Goal: Task Accomplishment & Management: Complete application form

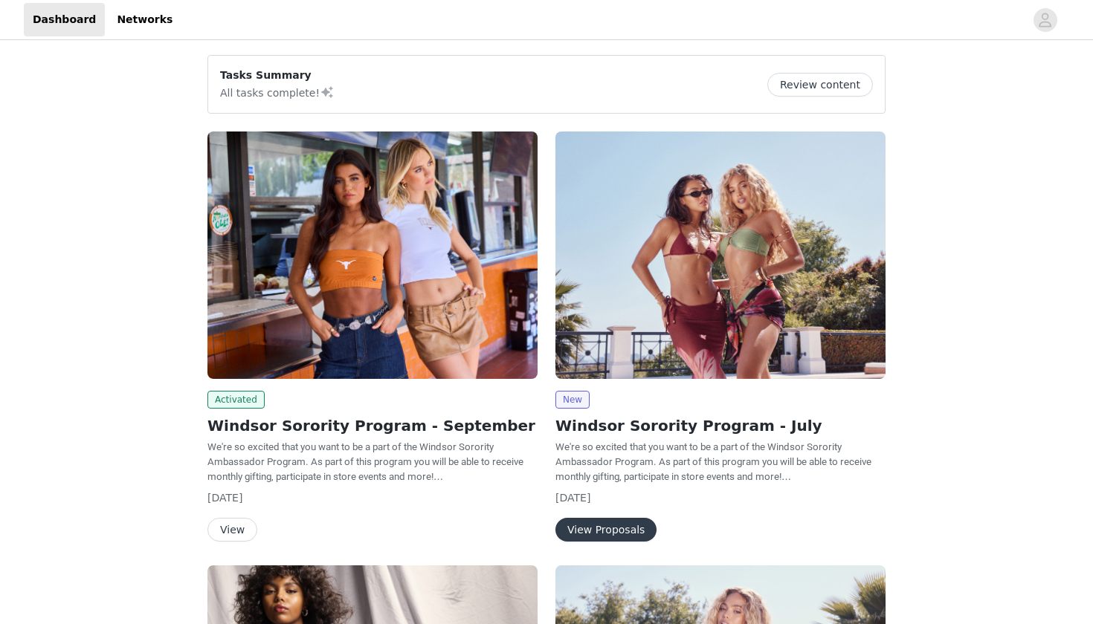
click at [236, 525] on button "View" at bounding box center [232, 530] width 50 height 24
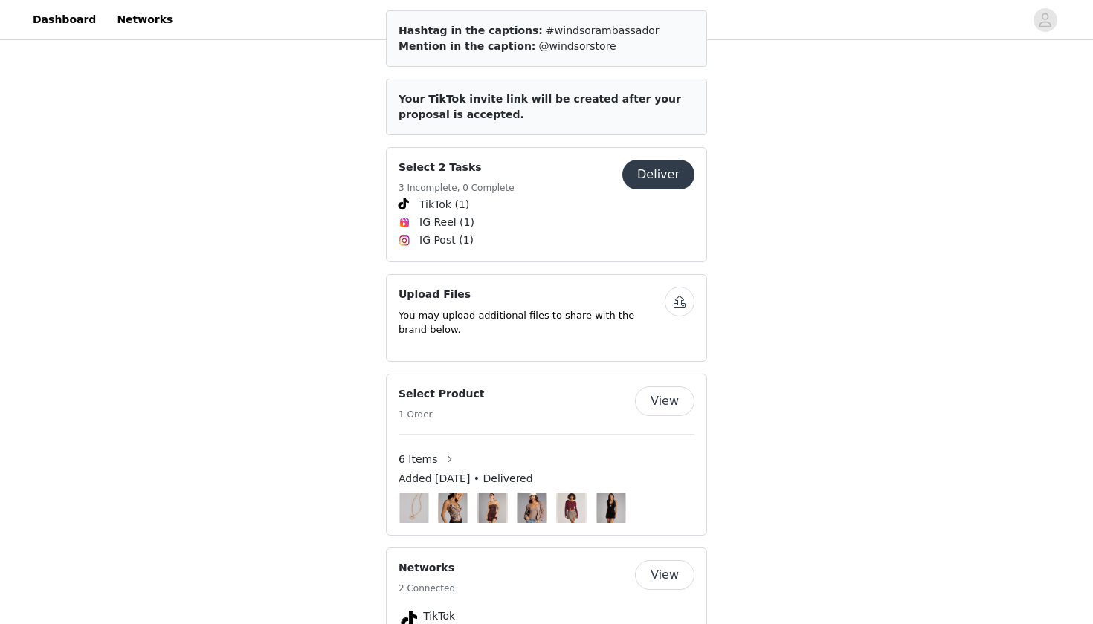
scroll to position [627, 0]
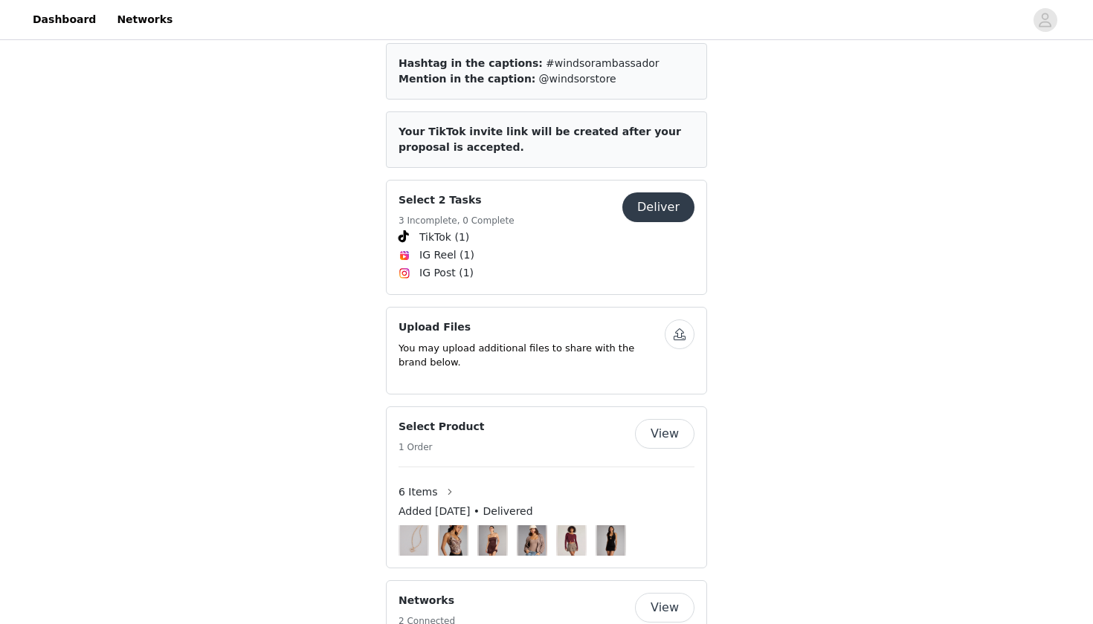
click at [650, 193] on button "Deliver" at bounding box center [658, 208] width 72 height 30
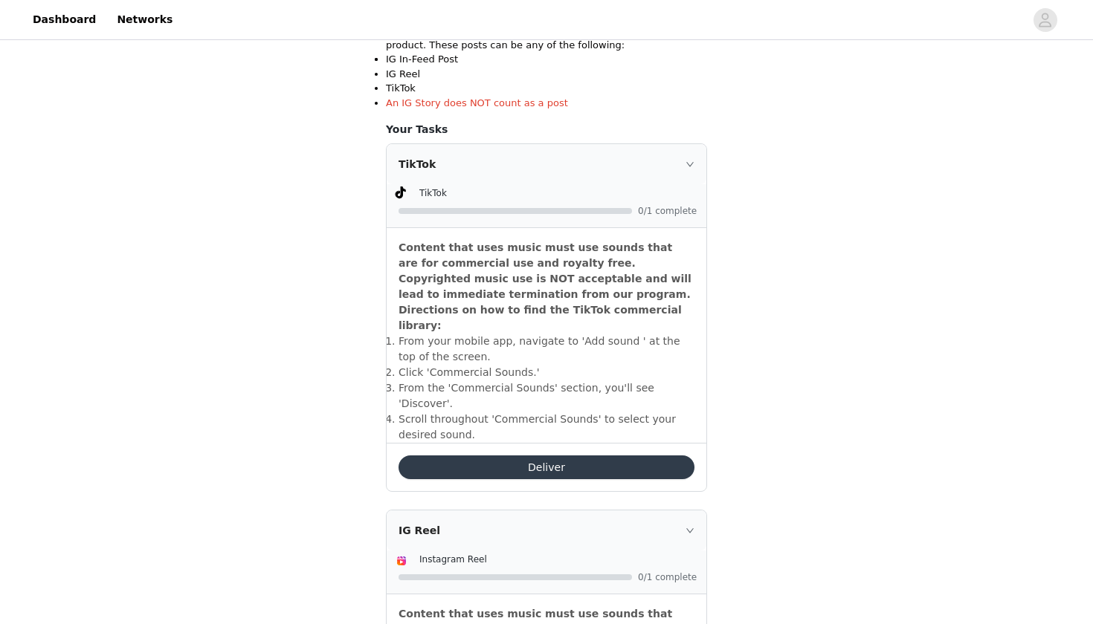
scroll to position [383, 0]
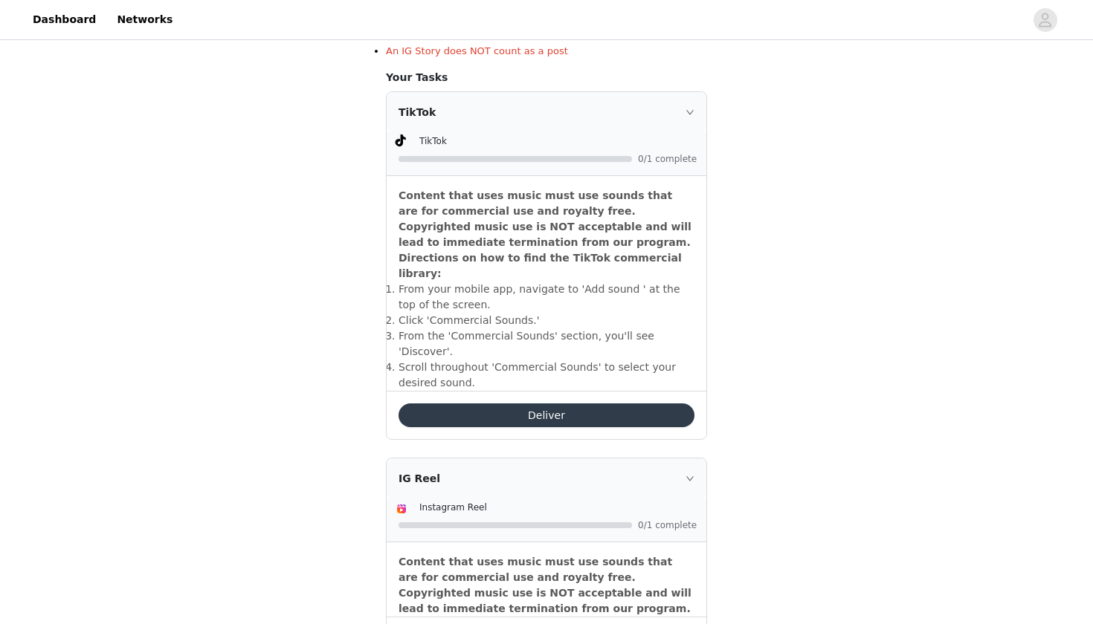
click at [544, 404] on button "Deliver" at bounding box center [546, 416] width 296 height 24
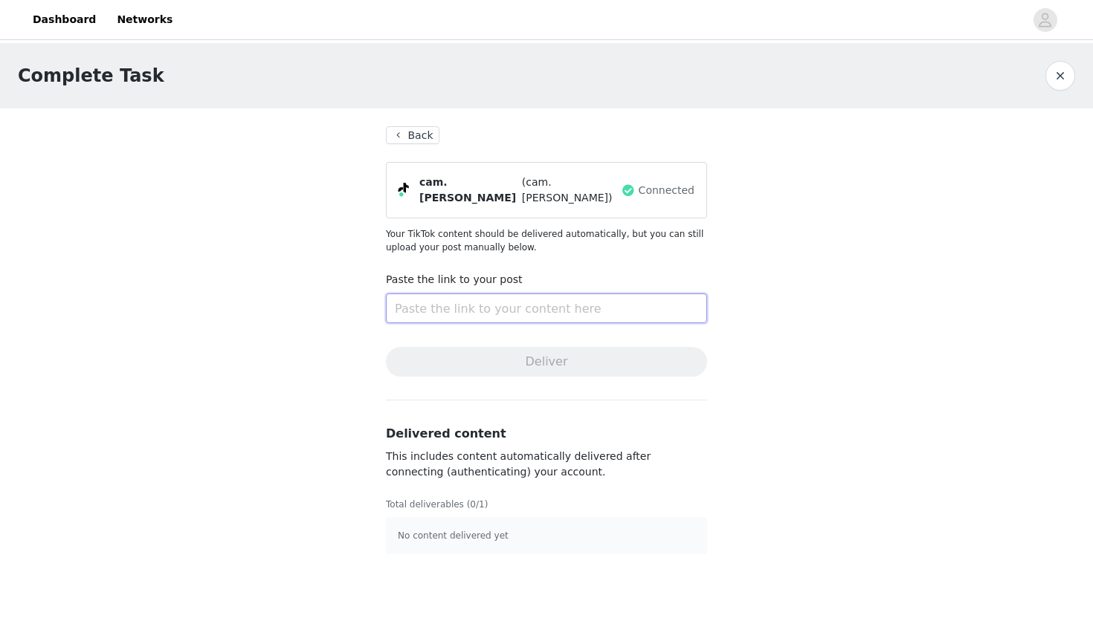
click at [517, 306] on input "text" at bounding box center [546, 309] width 321 height 30
click at [409, 126] on button "Back" at bounding box center [413, 135] width 54 height 18
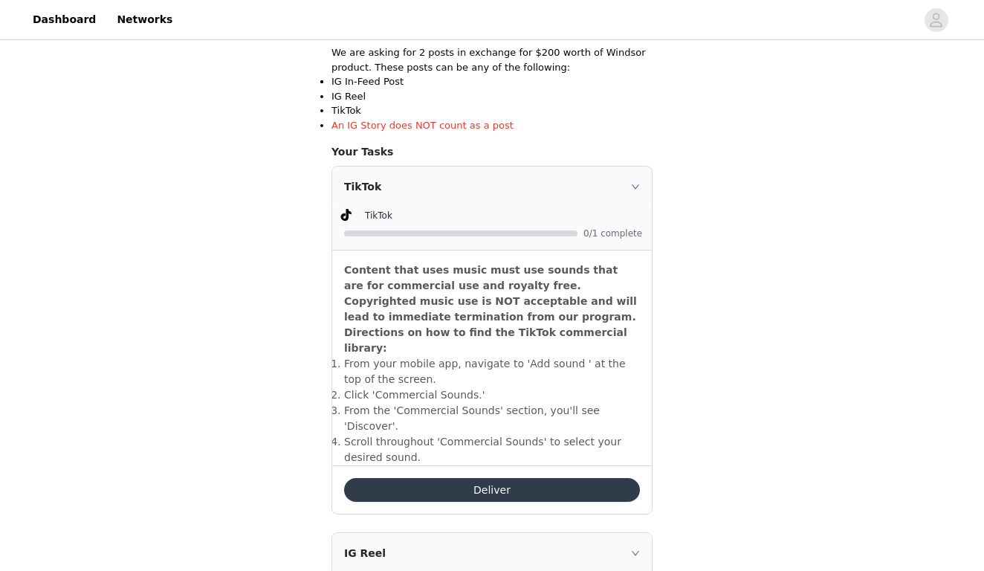
scroll to position [453, 0]
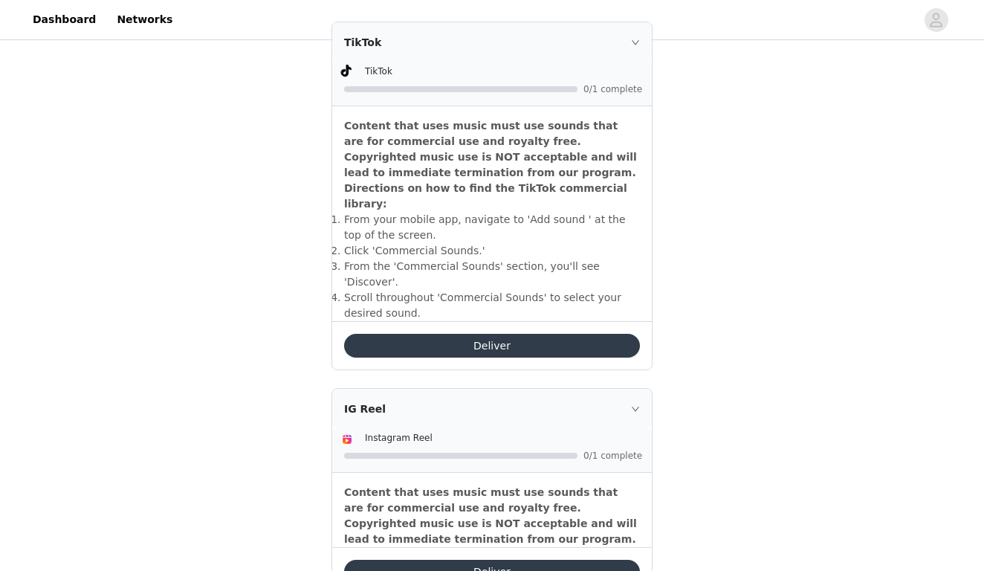
click at [458, 334] on button "Deliver" at bounding box center [492, 346] width 296 height 24
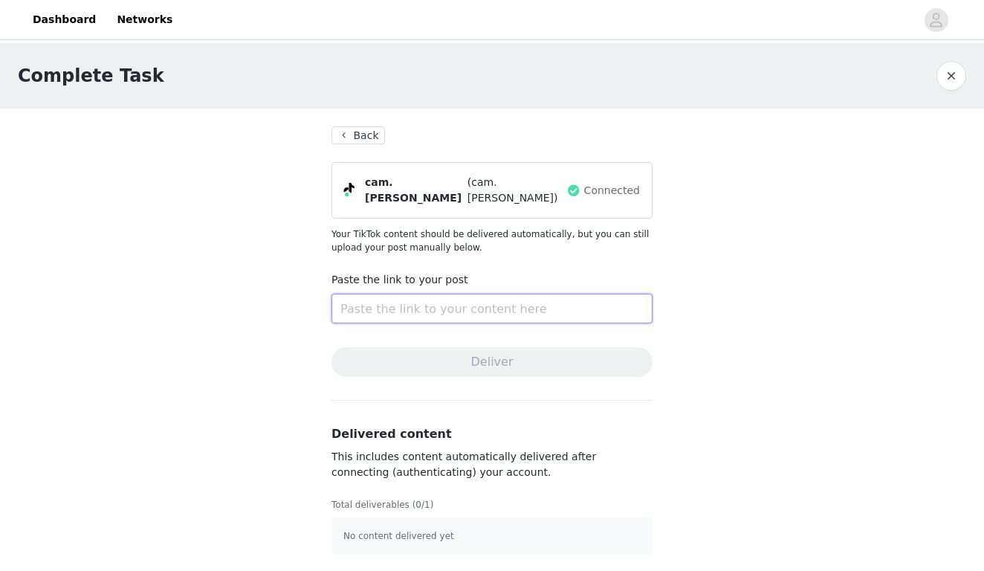
click at [401, 298] on input "text" at bounding box center [492, 309] width 321 height 30
paste input "[URL][DOMAIN_NAME]"
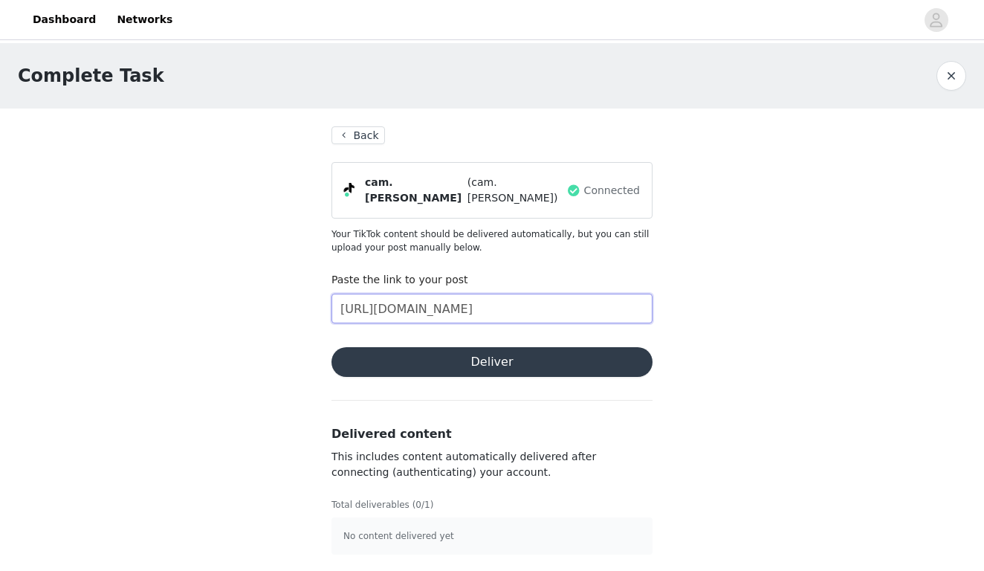
type input "[URL][DOMAIN_NAME]"
click at [448, 373] on section "Back cam.[PERSON_NAME] (cam.[PERSON_NAME]) Connected Your TikTok content should…" at bounding box center [492, 341] width 357 height 464
click at [448, 369] on button "Deliver" at bounding box center [492, 362] width 321 height 30
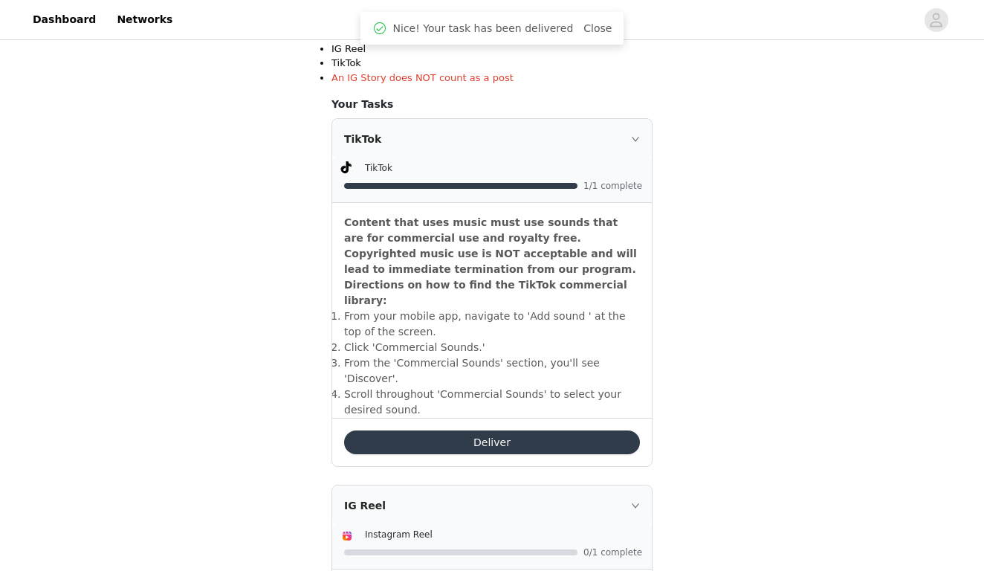
scroll to position [430, 0]
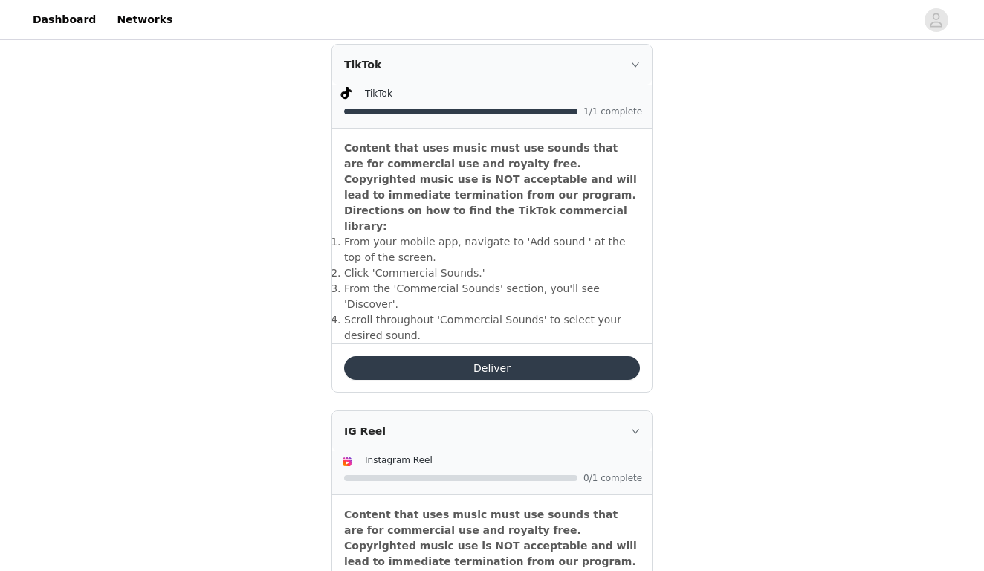
click at [578, 356] on button "Deliver" at bounding box center [492, 368] width 296 height 24
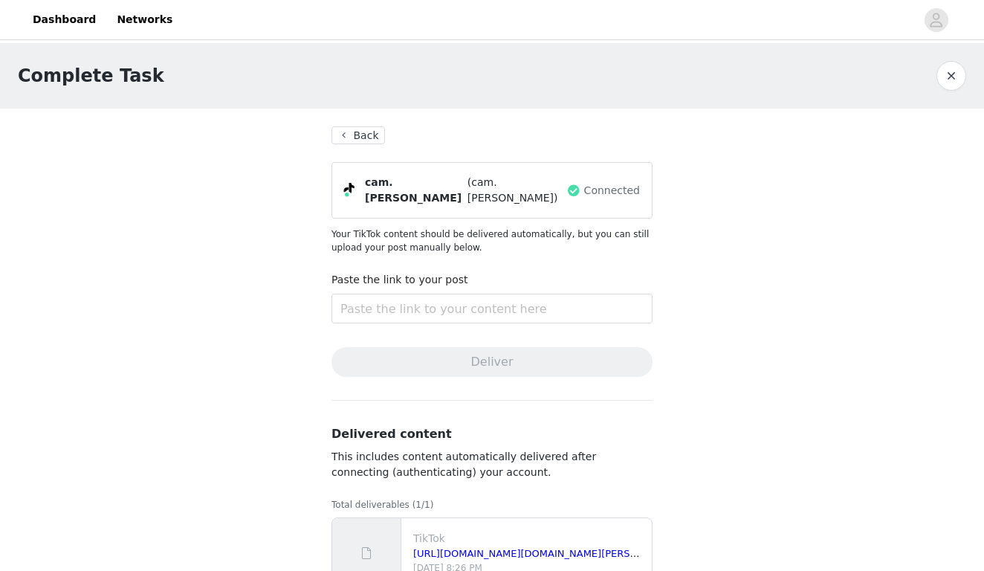
scroll to position [4, 0]
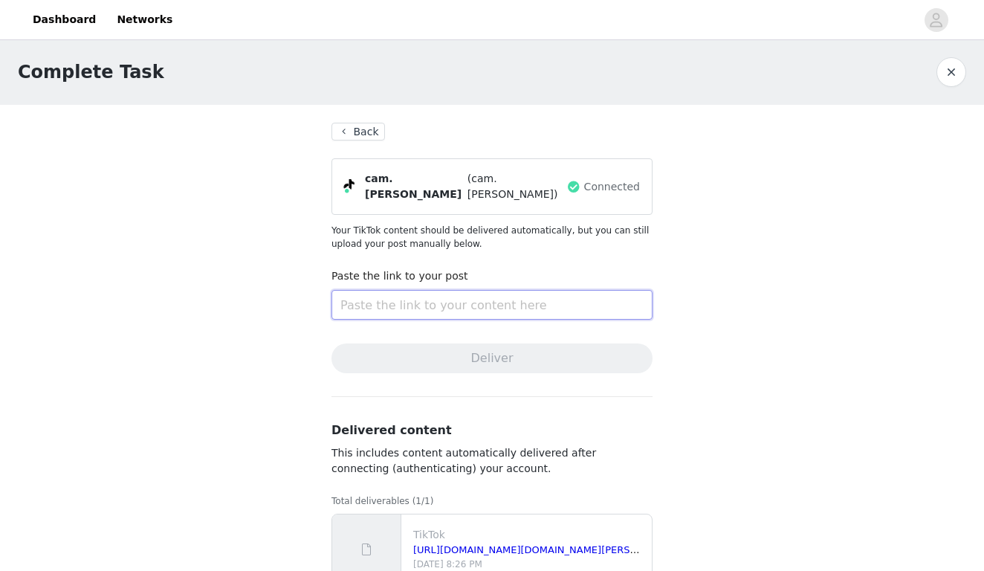
click at [405, 297] on input "text" at bounding box center [492, 305] width 321 height 30
paste input "[URL][DOMAIN_NAME]"
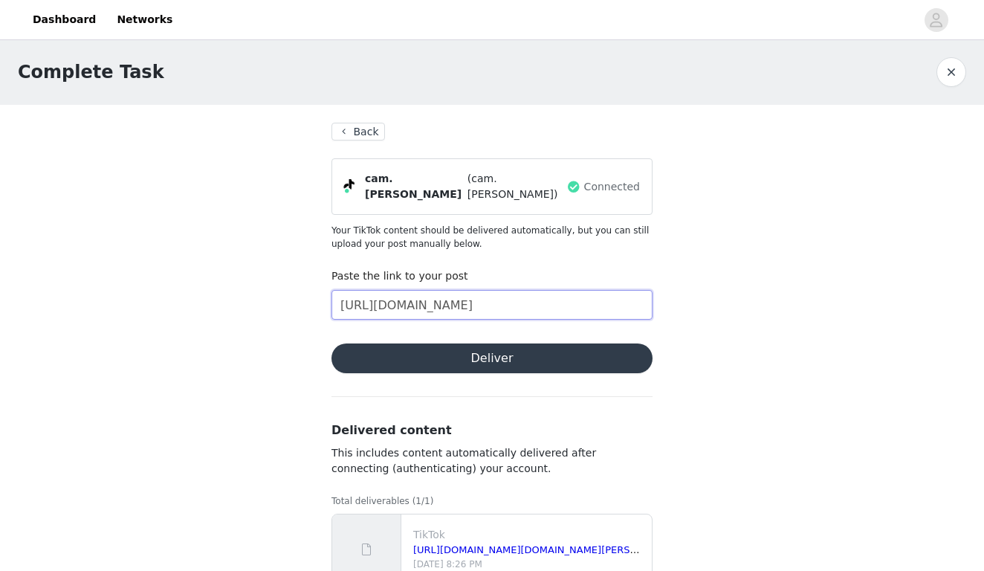
type input "[URL][DOMAIN_NAME]"
click at [445, 349] on button "Deliver" at bounding box center [492, 358] width 321 height 30
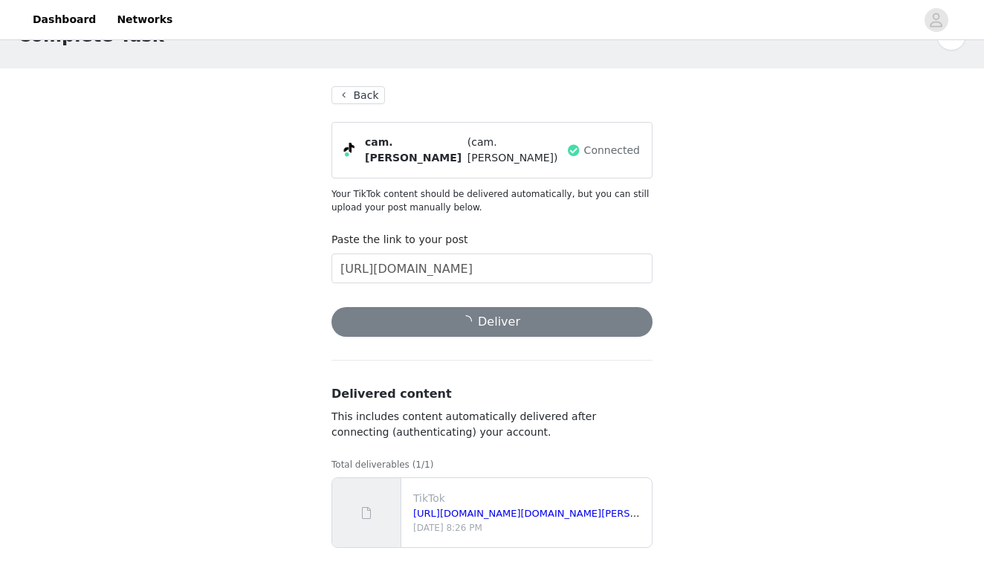
scroll to position [39, 0]
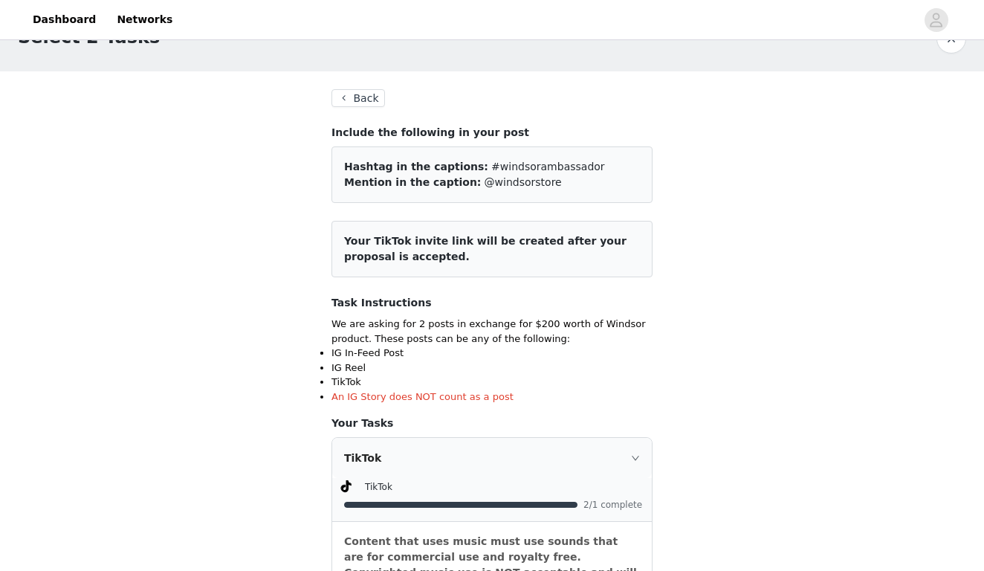
scroll to position [31, 0]
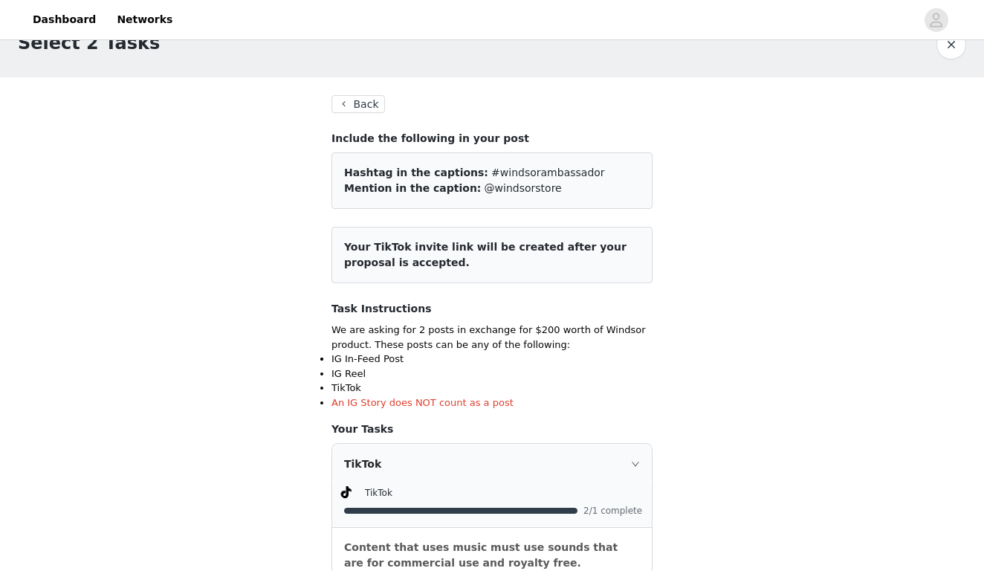
click at [366, 111] on button "Back" at bounding box center [359, 104] width 54 height 18
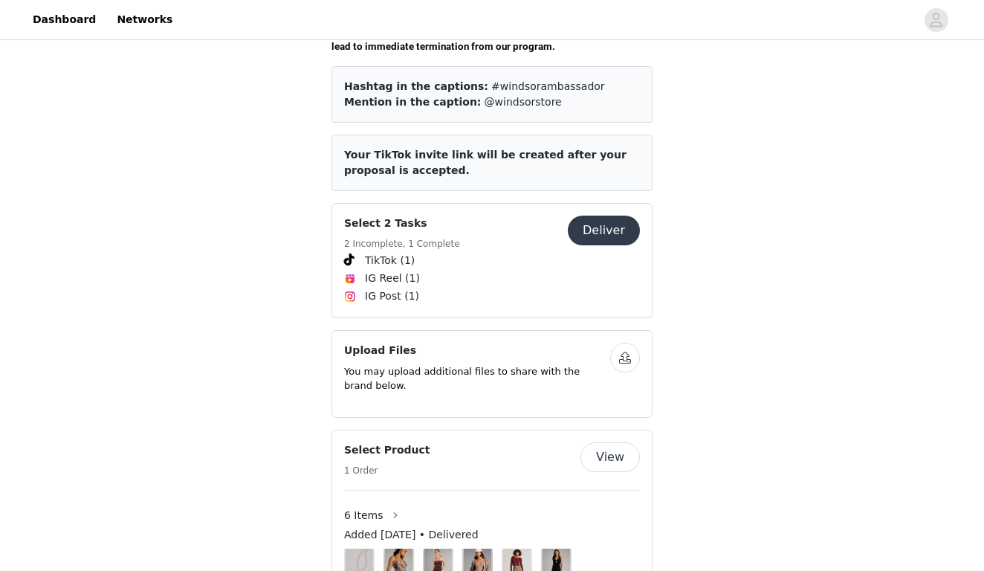
scroll to position [611, 0]
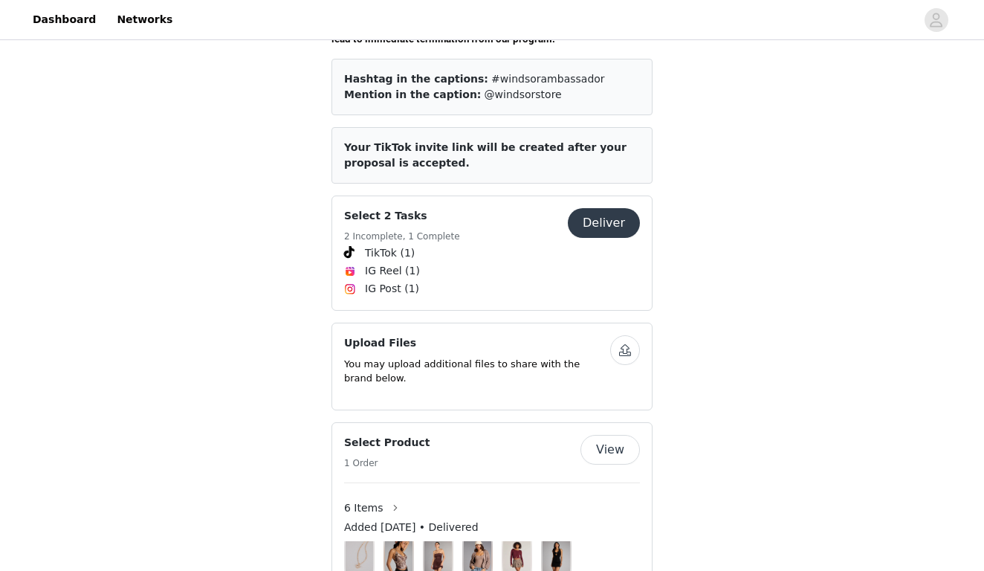
click at [623, 208] on button "Deliver" at bounding box center [604, 223] width 72 height 30
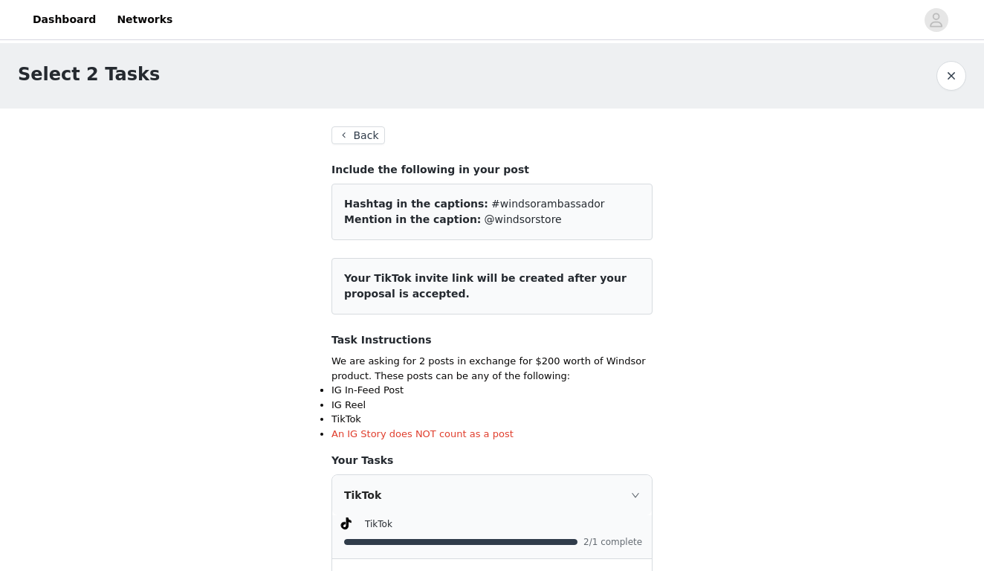
click at [375, 129] on button "Back" at bounding box center [359, 135] width 54 height 18
